Goal: Use online tool/utility: Use online tool/utility

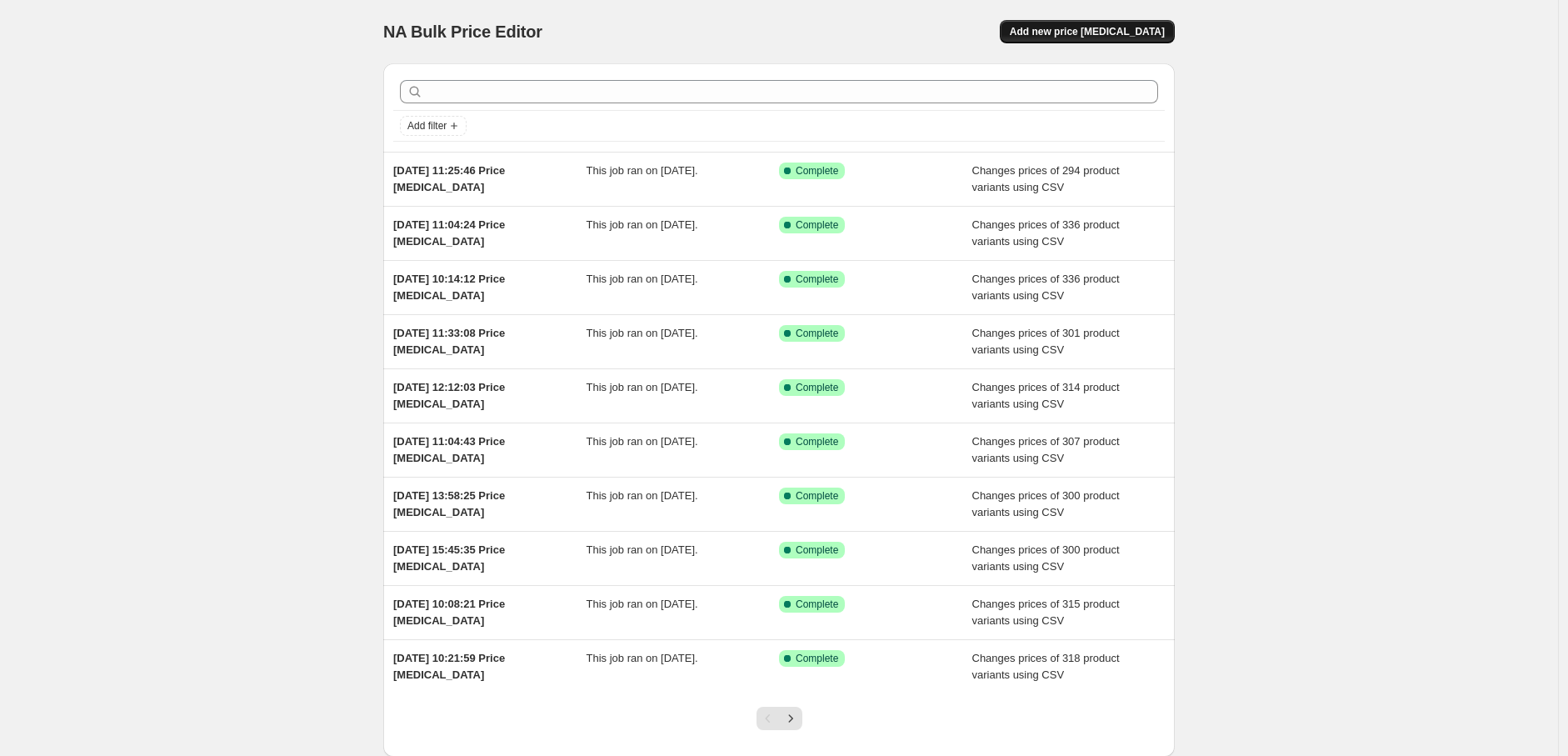
click at [1112, 38] on span "Add new price [MEDICAL_DATA]" at bounding box center [1087, 31] width 155 height 14
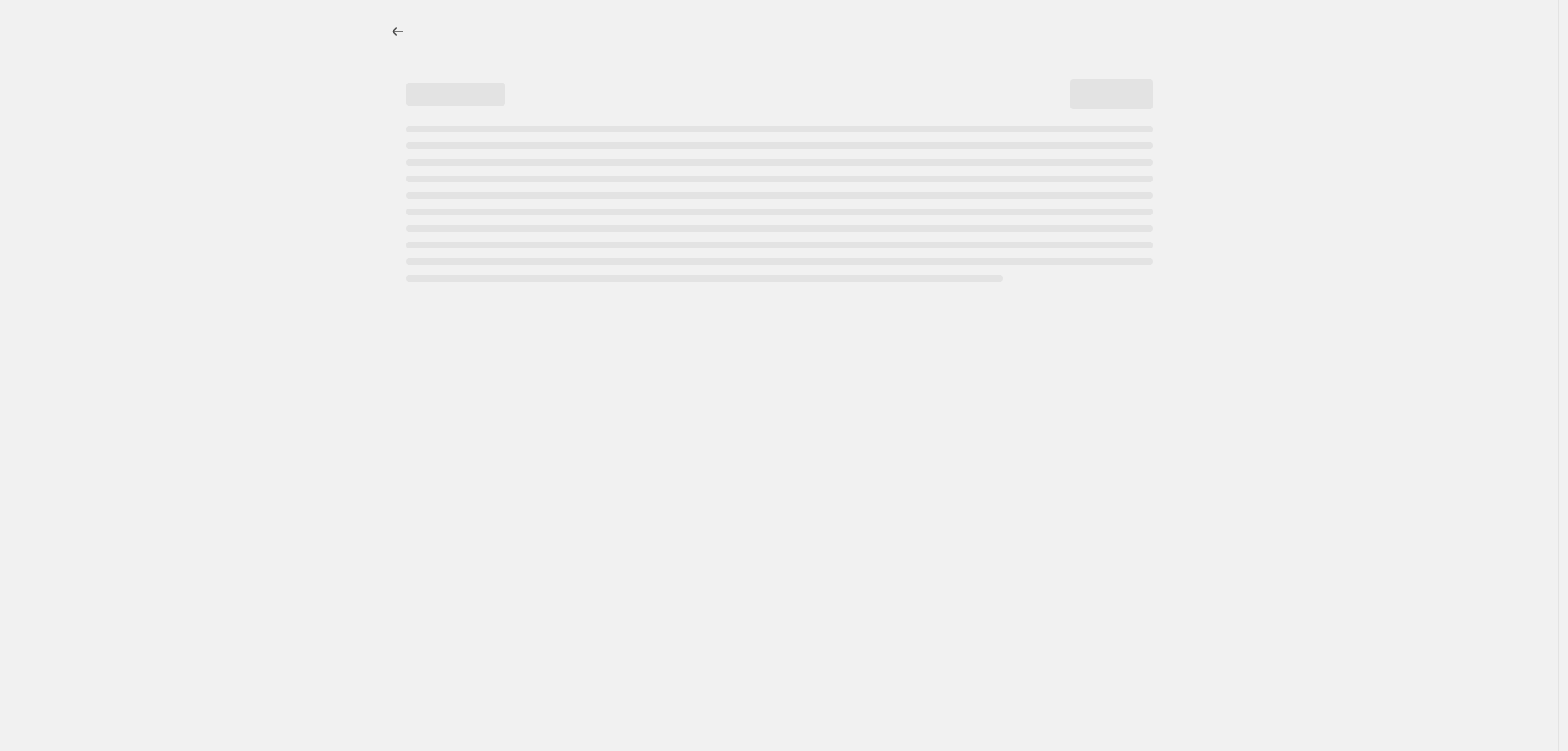
select select "percentage"
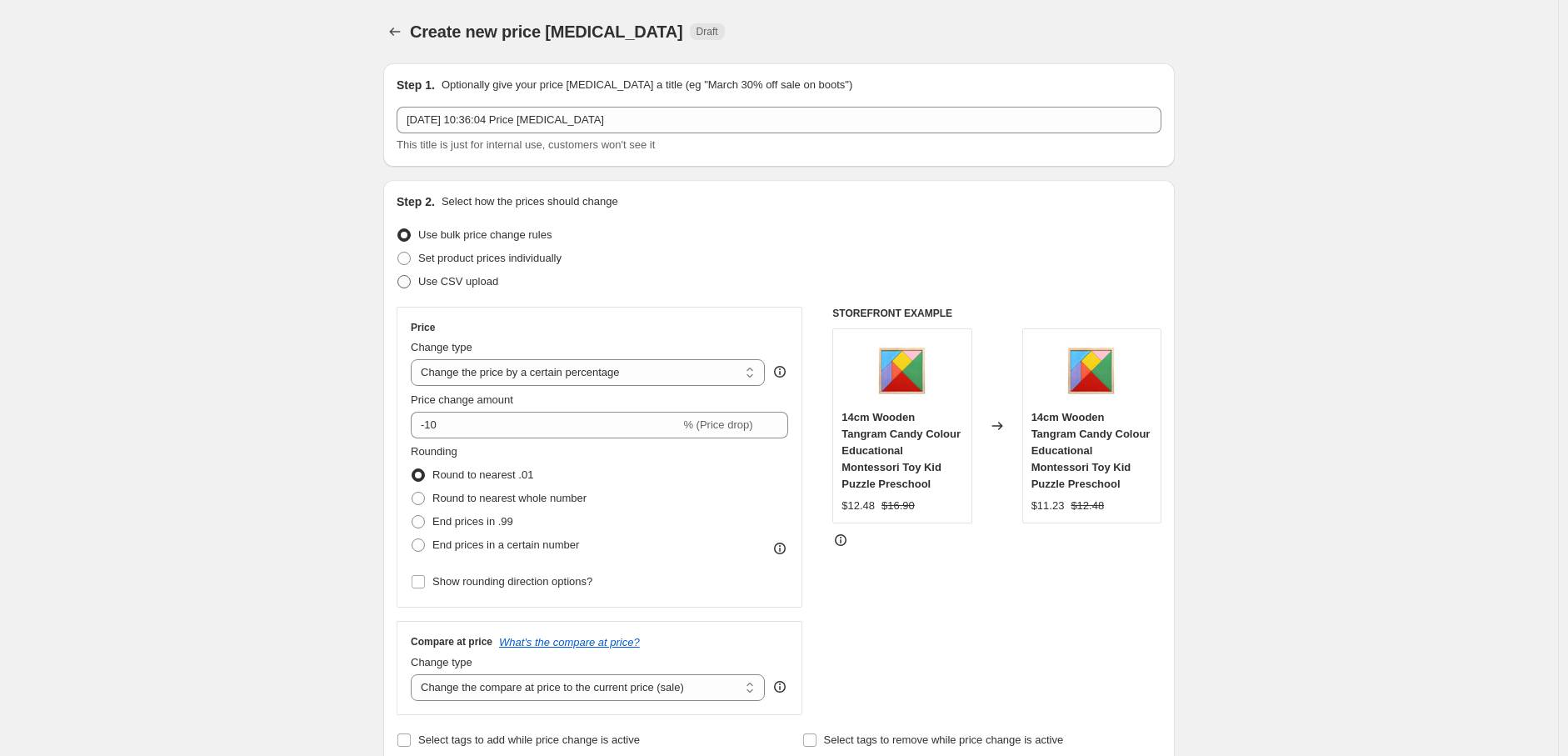
click at [469, 286] on span "Use CSV upload" at bounding box center [457, 281] width 80 height 13
click at [398, 275] on input "Use CSV upload" at bounding box center [397, 275] width 1 height 1
radio input "true"
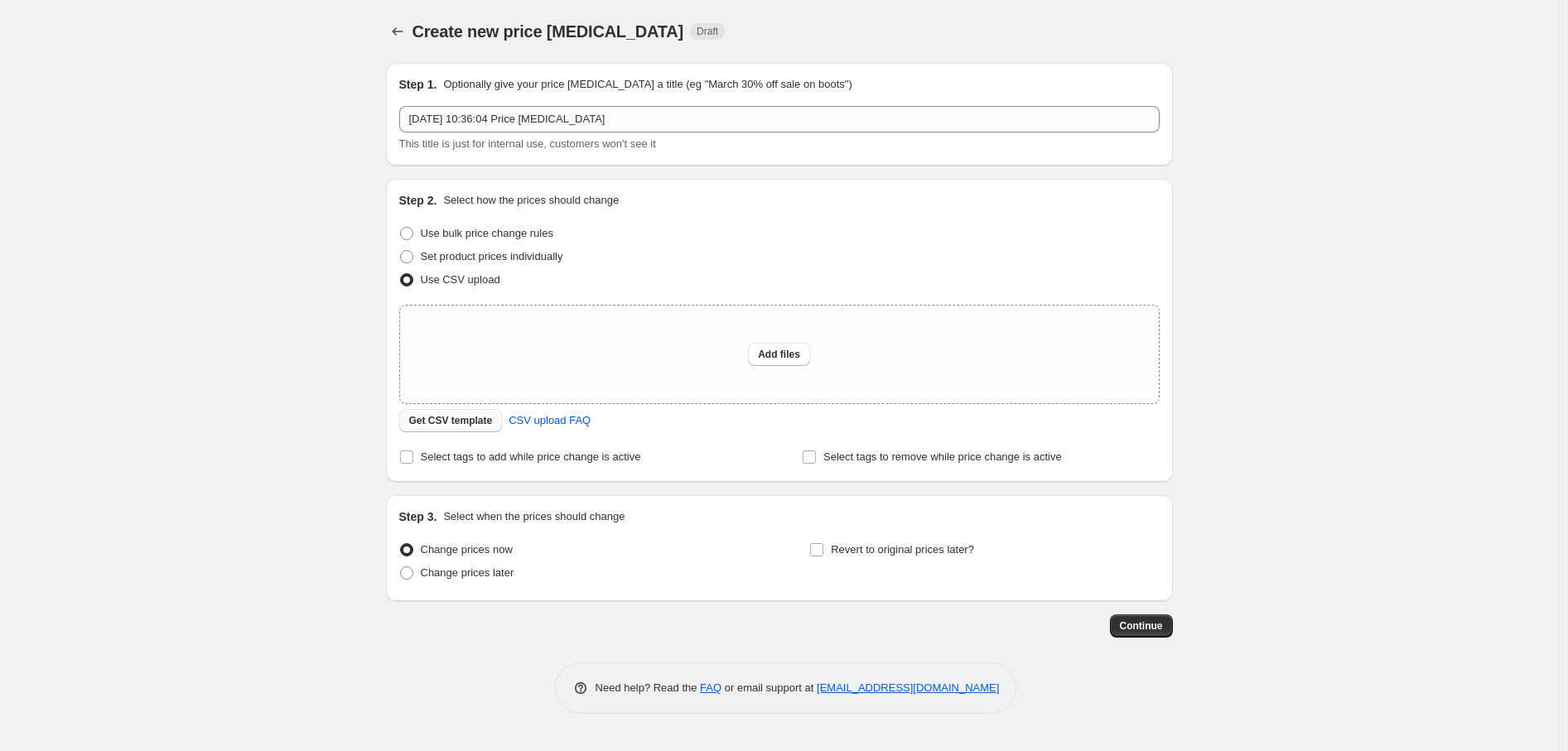
click at [469, 425] on span "Get CSV template" at bounding box center [451, 420] width 84 height 14
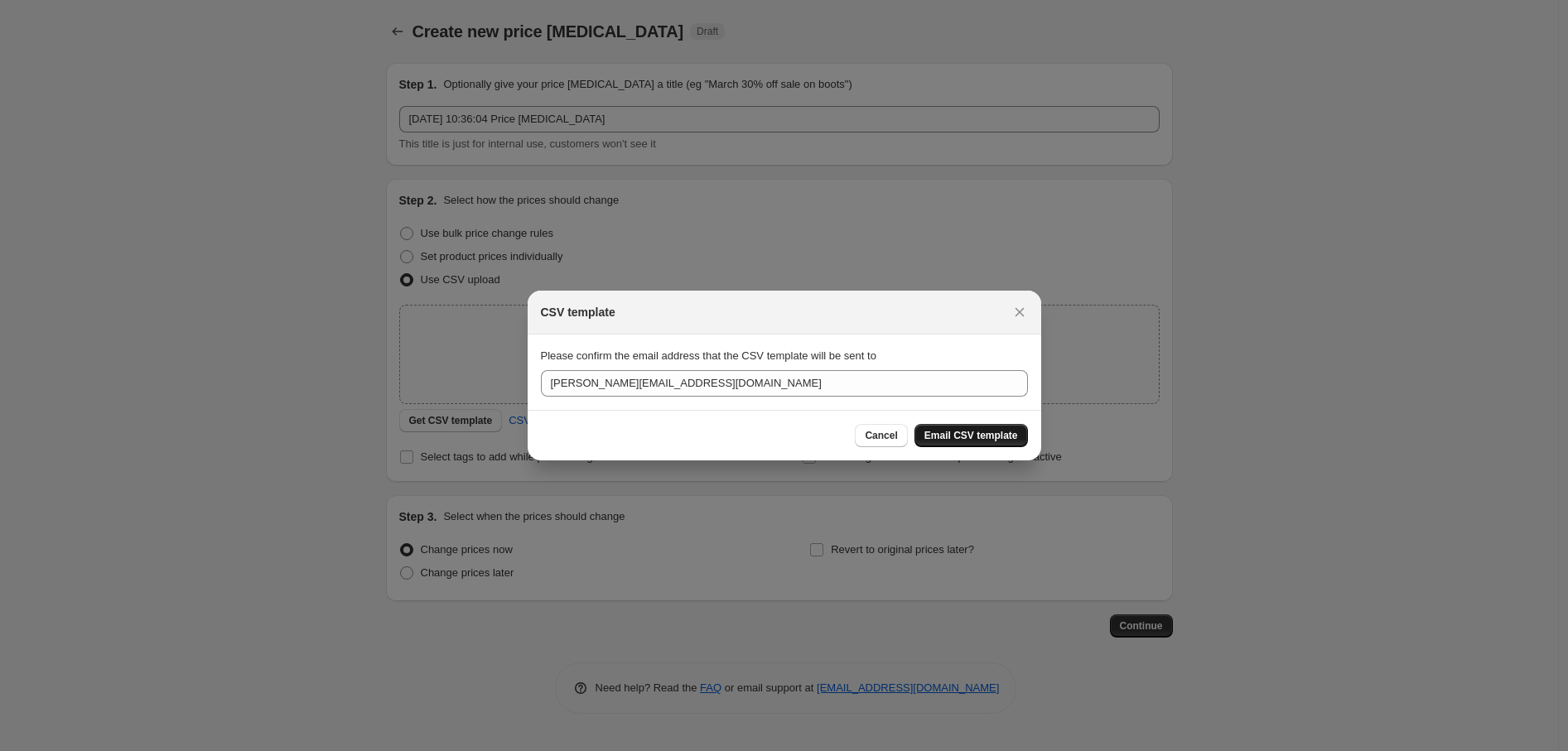
click at [1004, 426] on button "Email CSV template" at bounding box center [970, 435] width 114 height 23
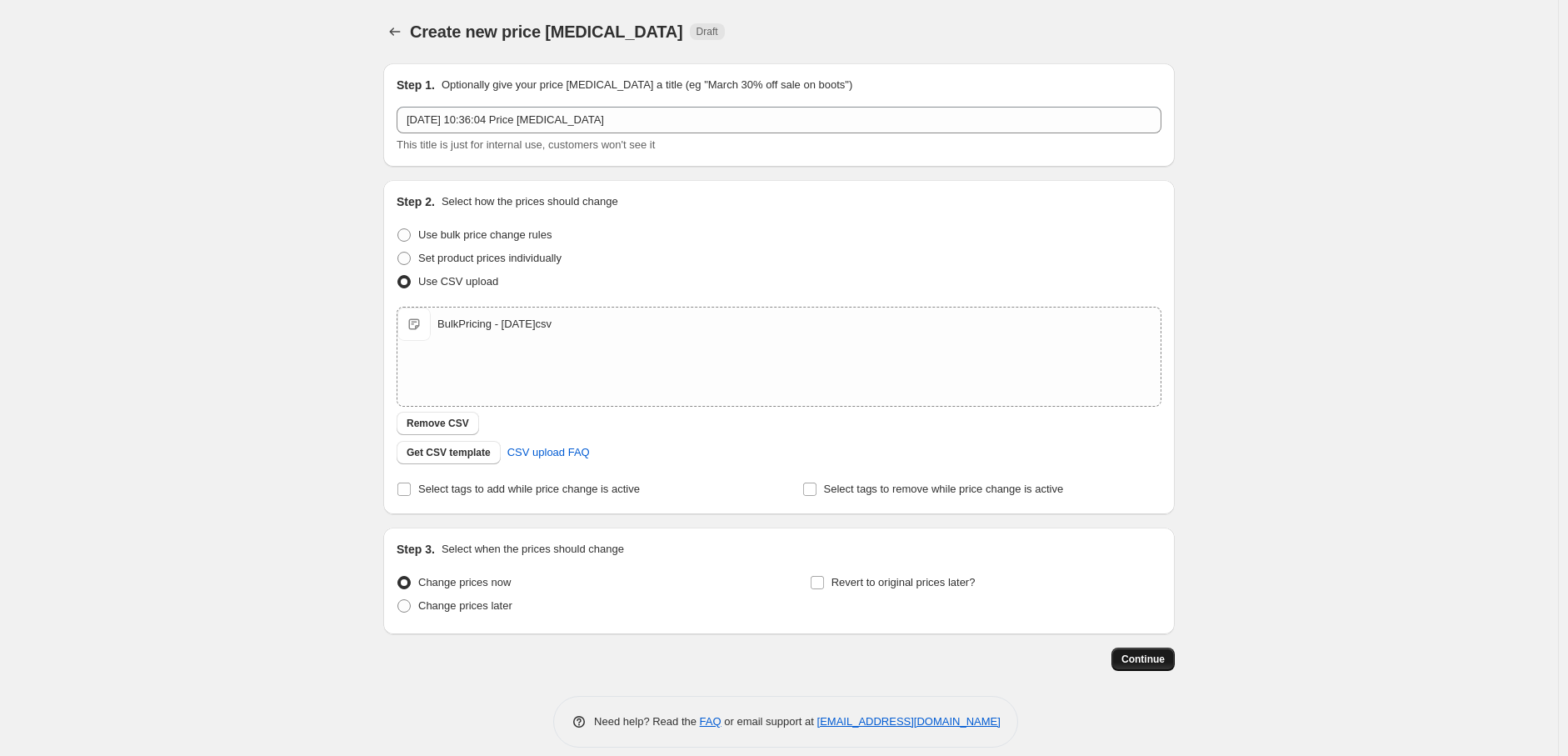
click at [1125, 653] on button "Continue" at bounding box center [1143, 659] width 63 height 23
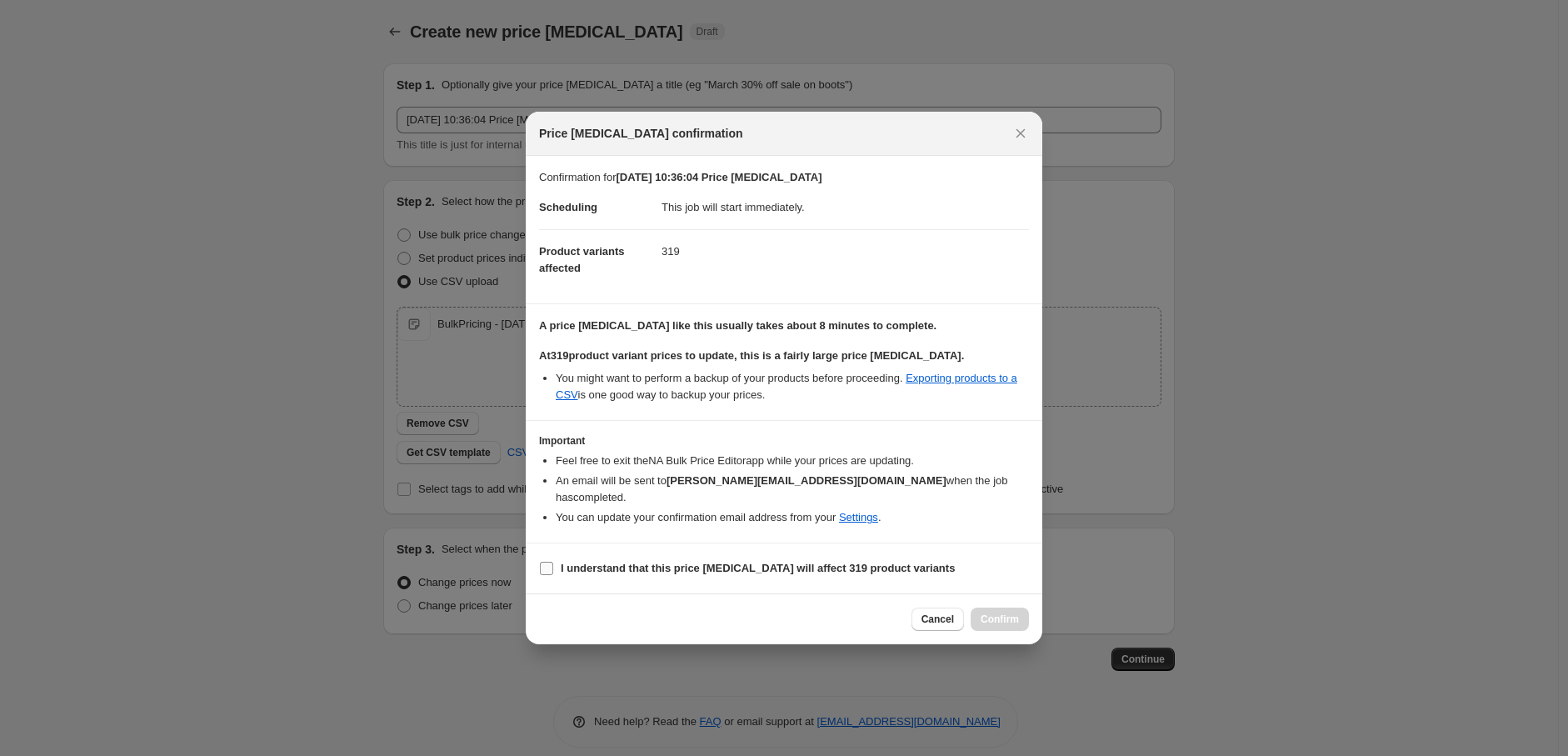
click at [568, 562] on b "I understand that this price [MEDICAL_DATA] will affect 319 product variants" at bounding box center [757, 568] width 394 height 13
click at [553, 562] on input "I understand that this price [MEDICAL_DATA] will affect 319 product variants" at bounding box center [546, 568] width 14 height 14
checkbox input "true"
click at [1005, 616] on span "Confirm" at bounding box center [1000, 619] width 38 height 14
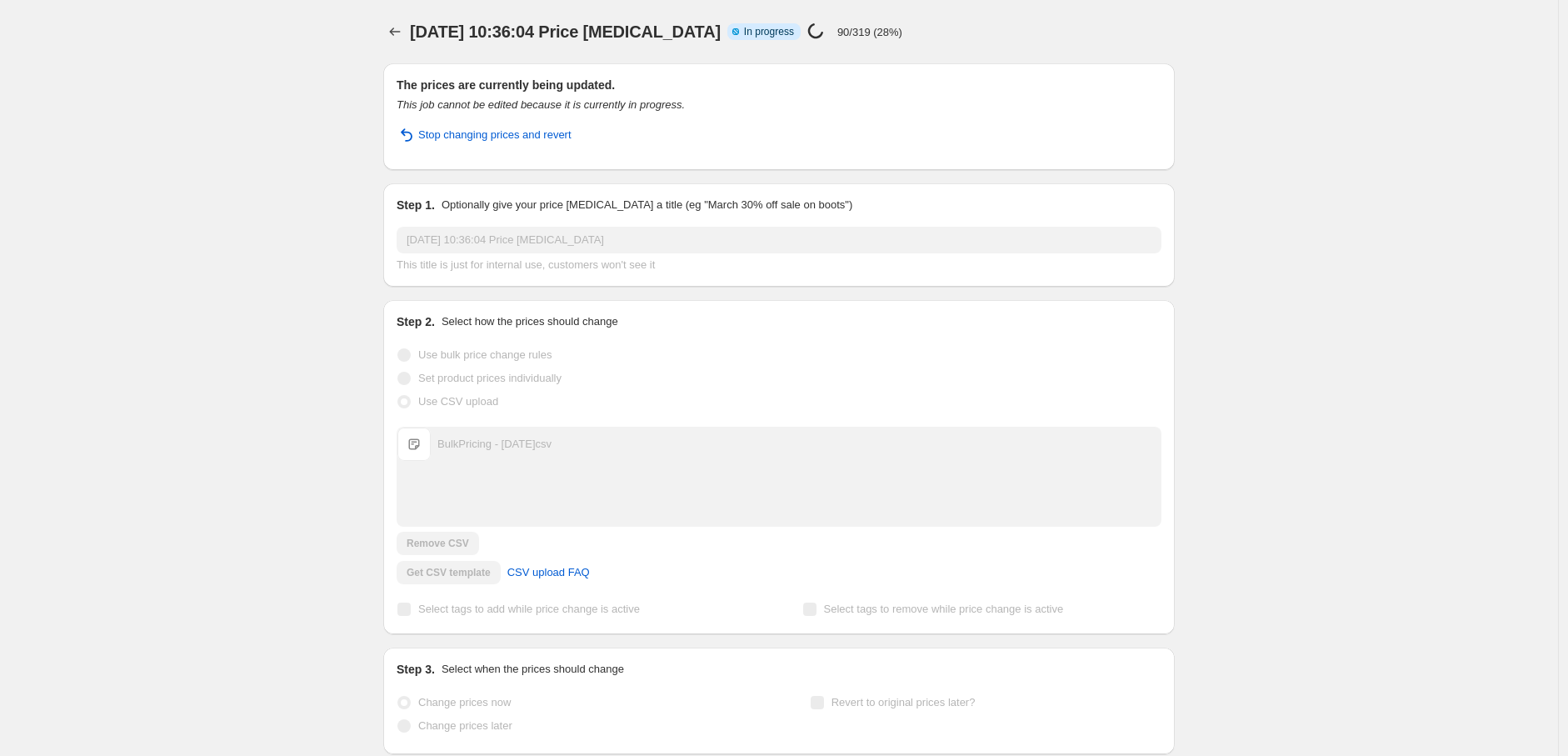
click at [413, 188] on div "Step 1. Optionally give your price [MEDICAL_DATA] a title (eg "March 30% off sa…" at bounding box center [779, 234] width 791 height 103
